Goal: Find specific page/section

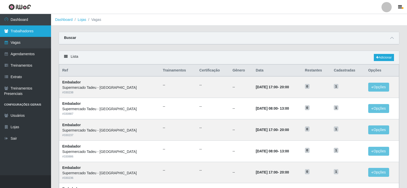
drag, startPoint x: 13, startPoint y: 22, endPoint x: 18, endPoint y: 28, distance: 7.4
click at [13, 22] on link "Dashboard" at bounding box center [25, 19] width 51 height 11
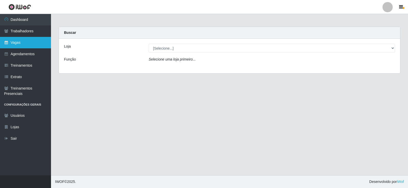
click at [24, 47] on link "Vagas" at bounding box center [25, 42] width 51 height 11
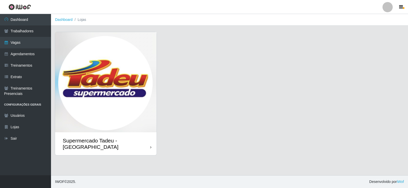
click at [95, 69] on img at bounding box center [105, 82] width 101 height 100
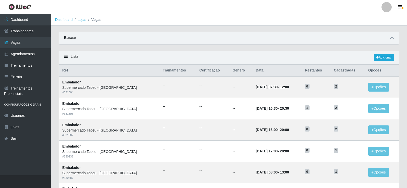
click at [268, 41] on div "Buscar" at bounding box center [229, 38] width 340 height 12
